Goal: Task Accomplishment & Management: Manage account settings

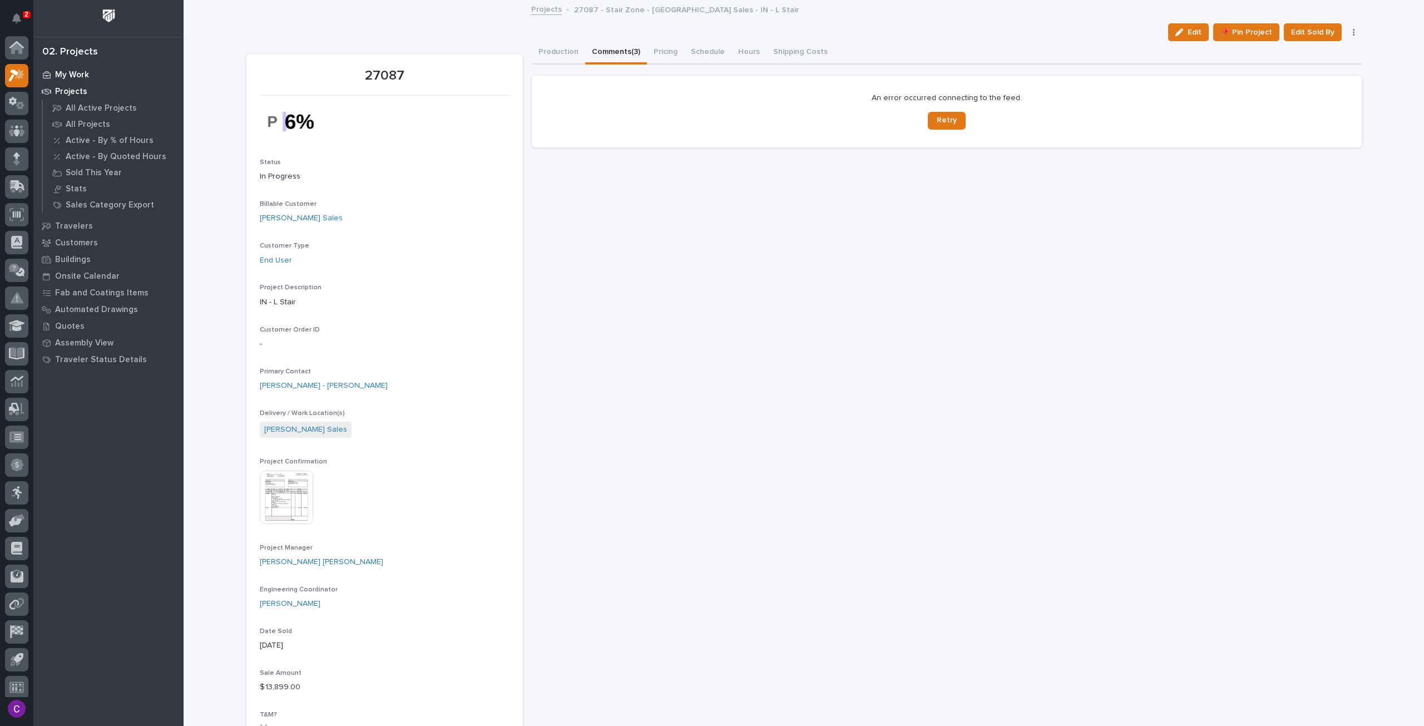
click at [81, 75] on p "My Work" at bounding box center [72, 75] width 34 height 10
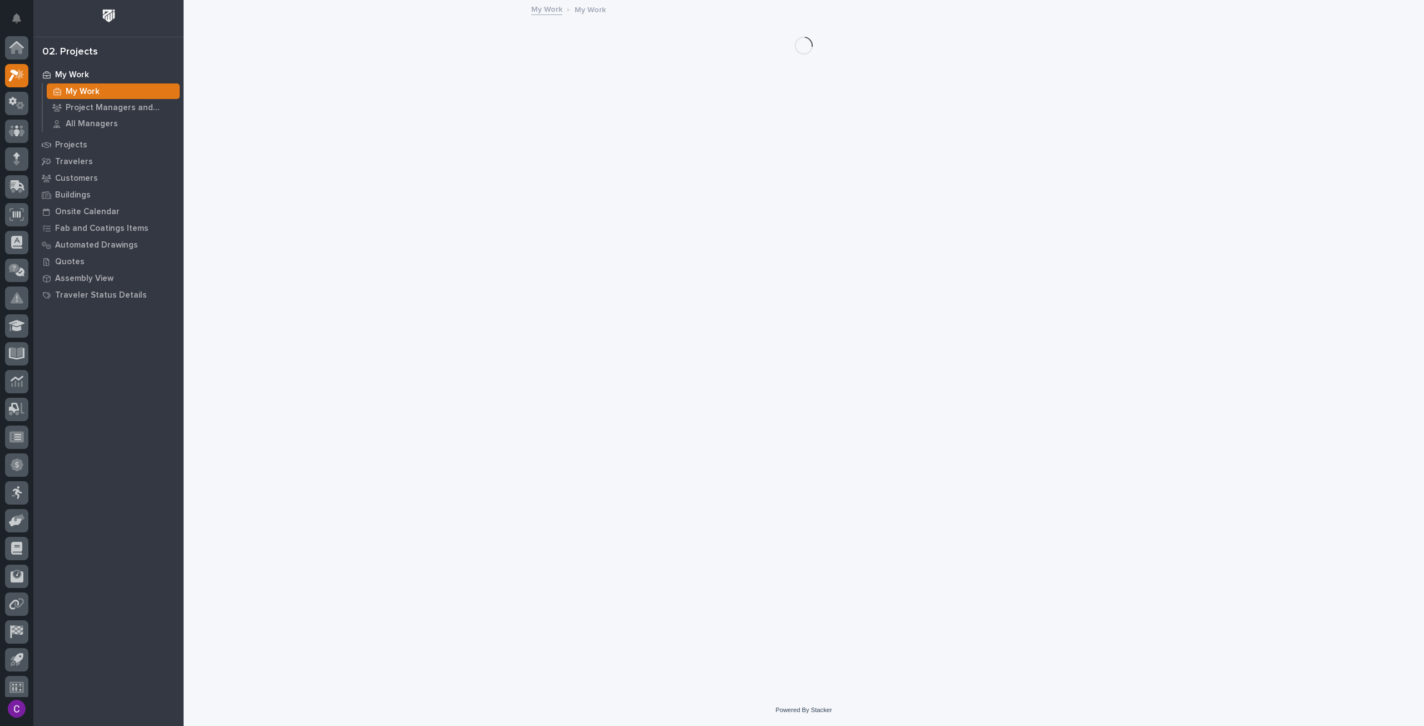
scroll to position [7, 0]
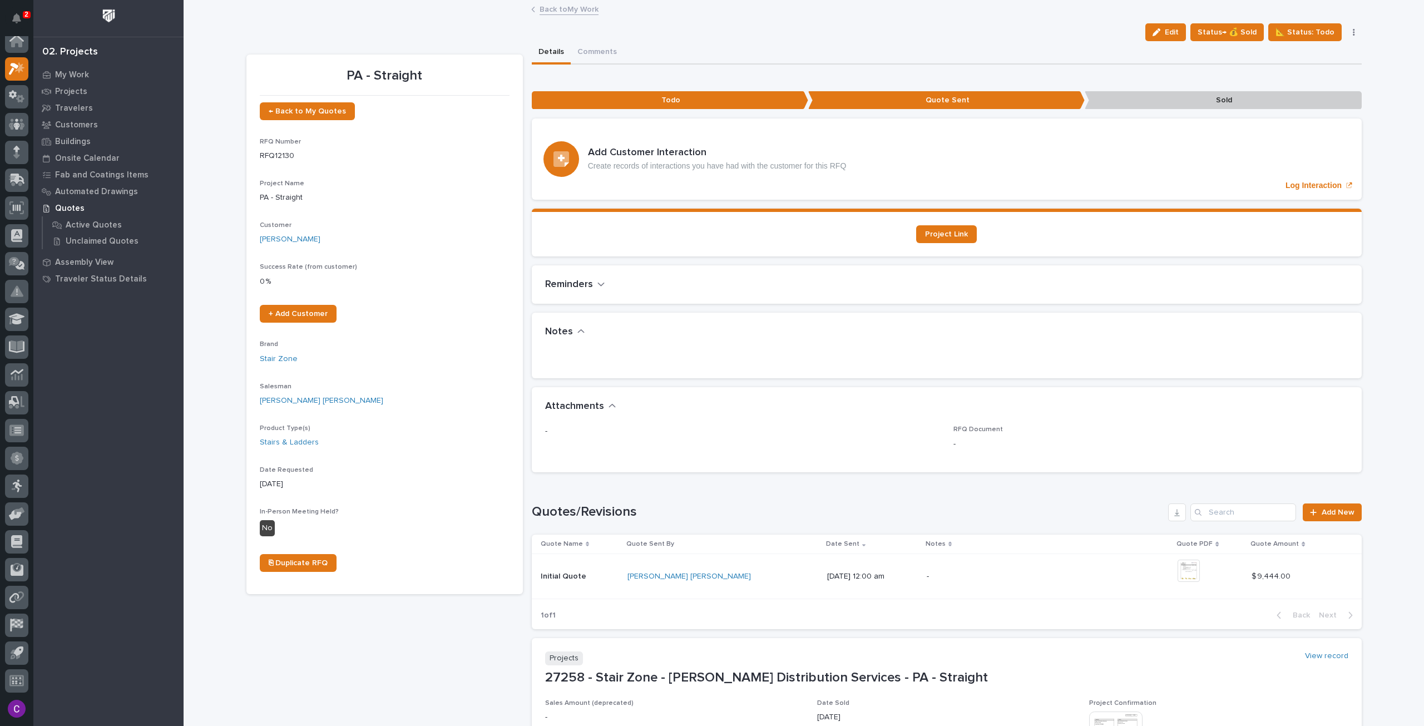
click at [574, 8] on link "Back to My Work" at bounding box center [568, 8] width 59 height 13
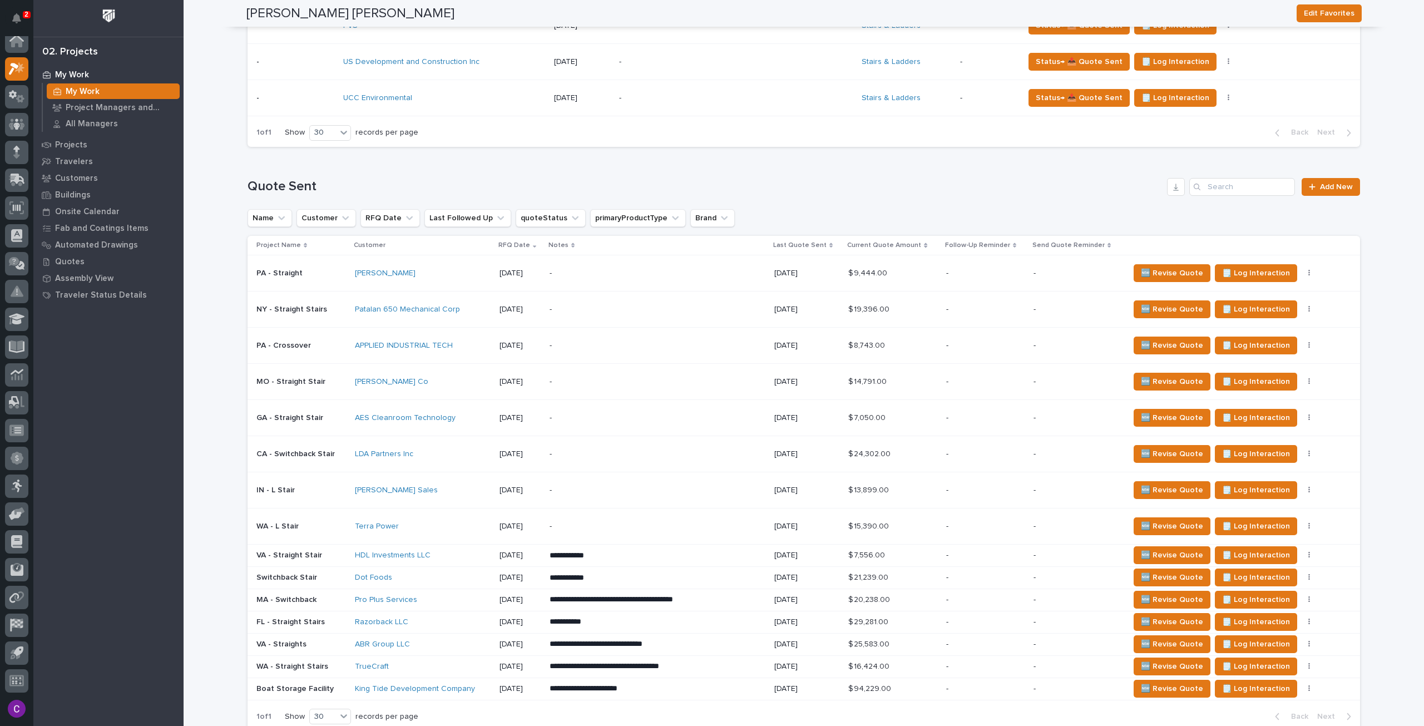
scroll to position [779, 0]
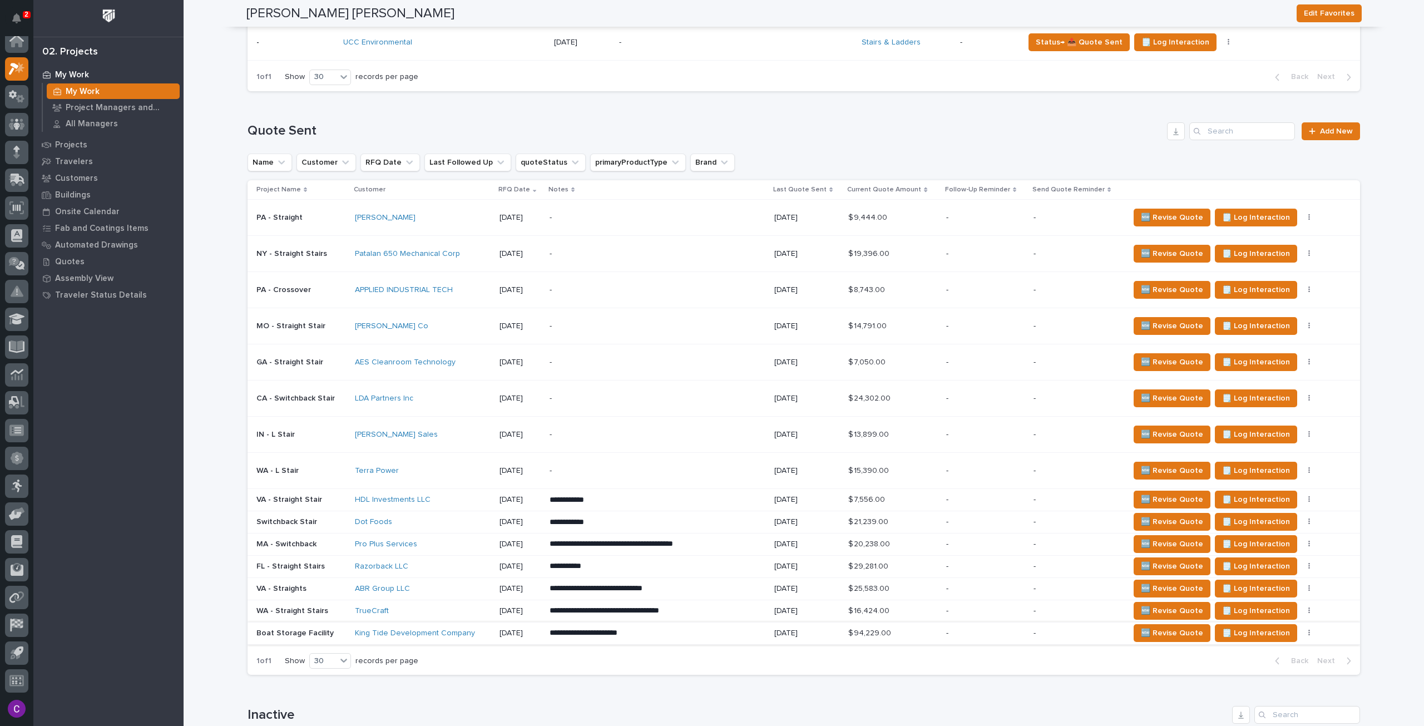
click at [1301, 629] on button "button" at bounding box center [1309, 633] width 16 height 8
click at [1269, 534] on span "Status→ 👎 Rejected" at bounding box center [1253, 539] width 73 height 13
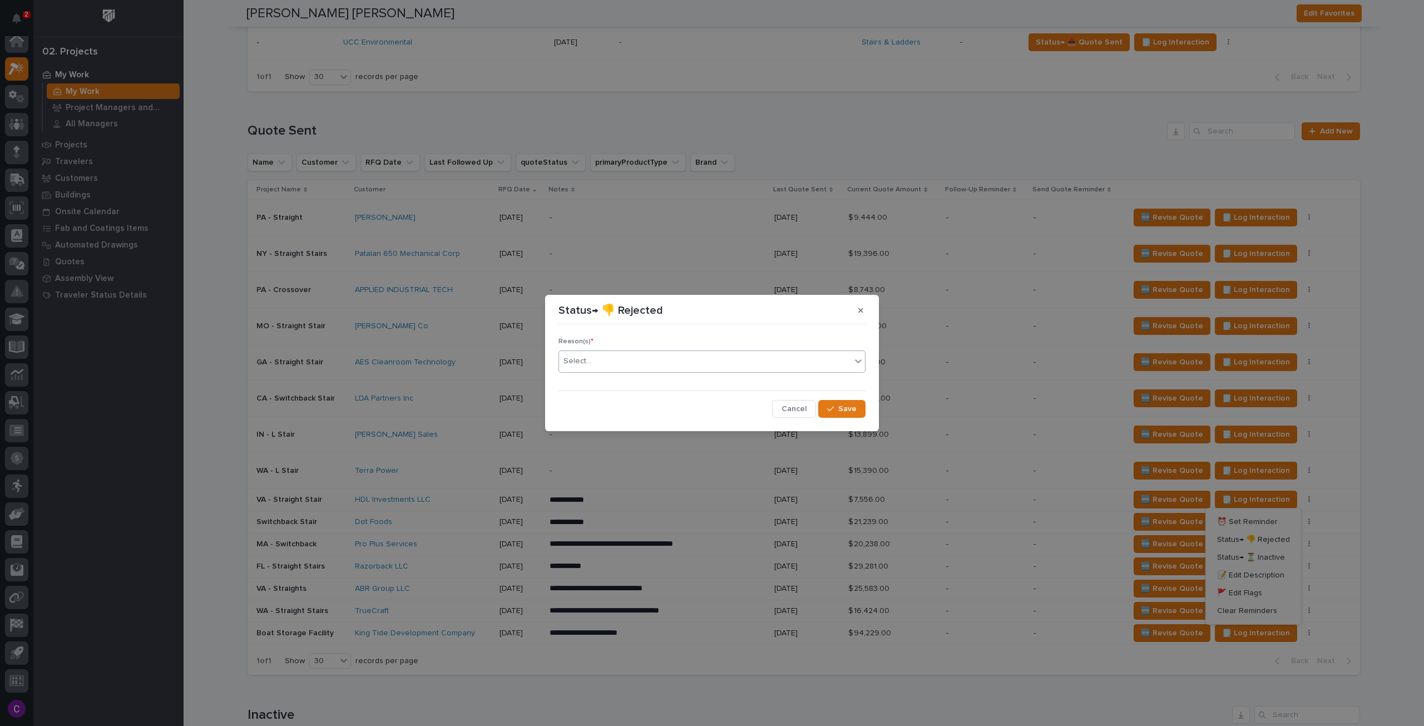
click at [675, 354] on div "Select..." at bounding box center [705, 361] width 292 height 18
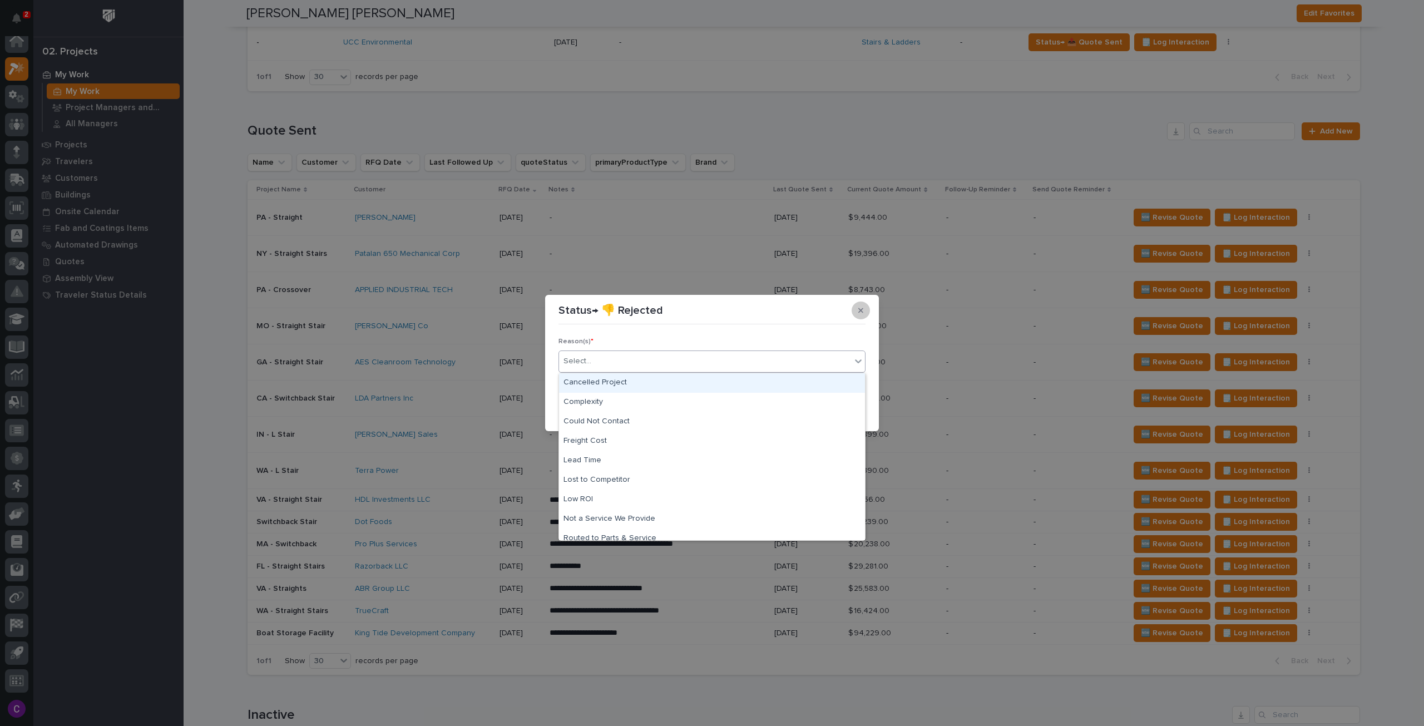
click at [860, 313] on icon "button" at bounding box center [860, 310] width 5 height 8
